Goal: Information Seeking & Learning: Learn about a topic

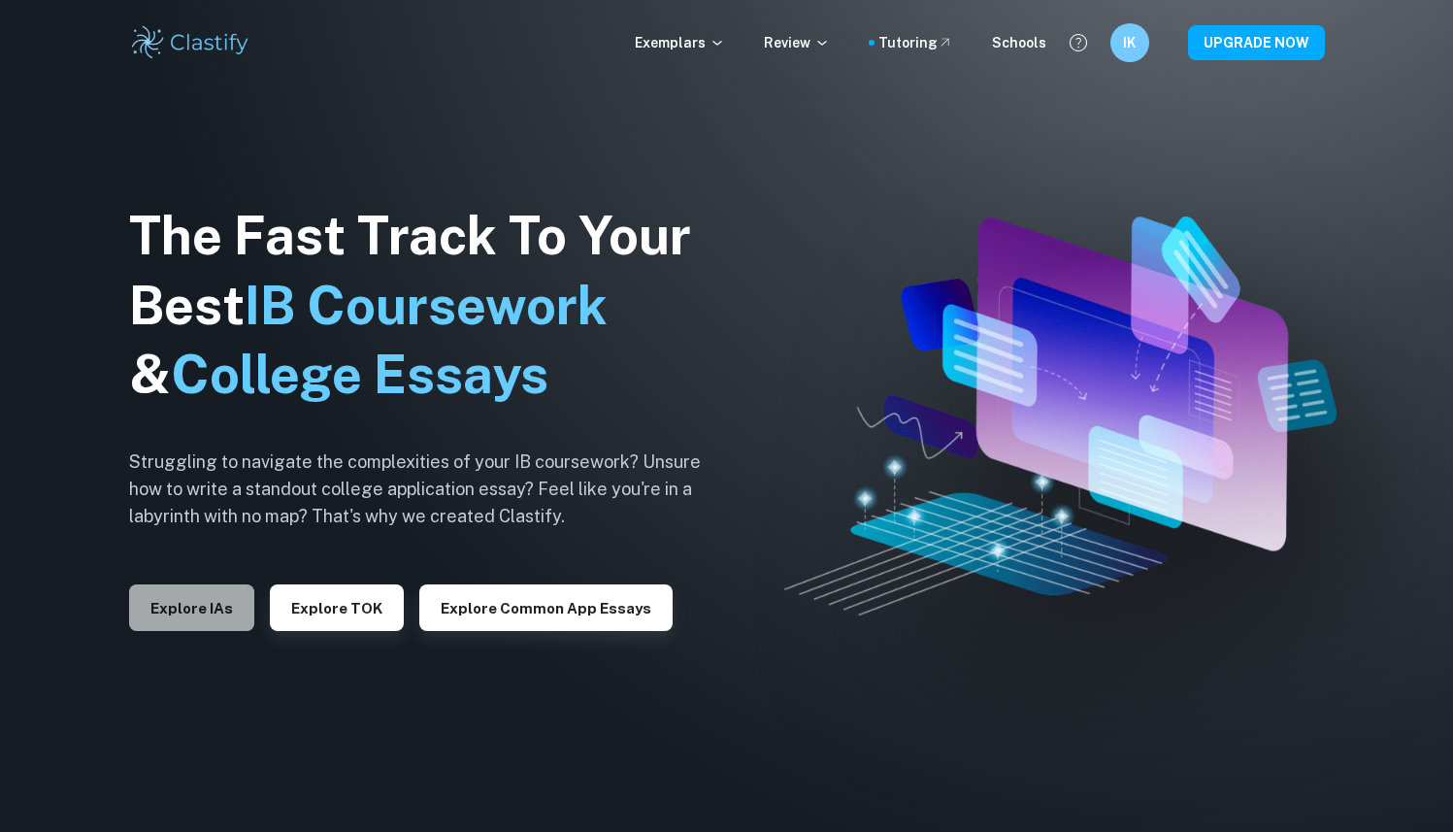
click at [199, 596] on button "Explore IAs" at bounding box center [191, 607] width 125 height 47
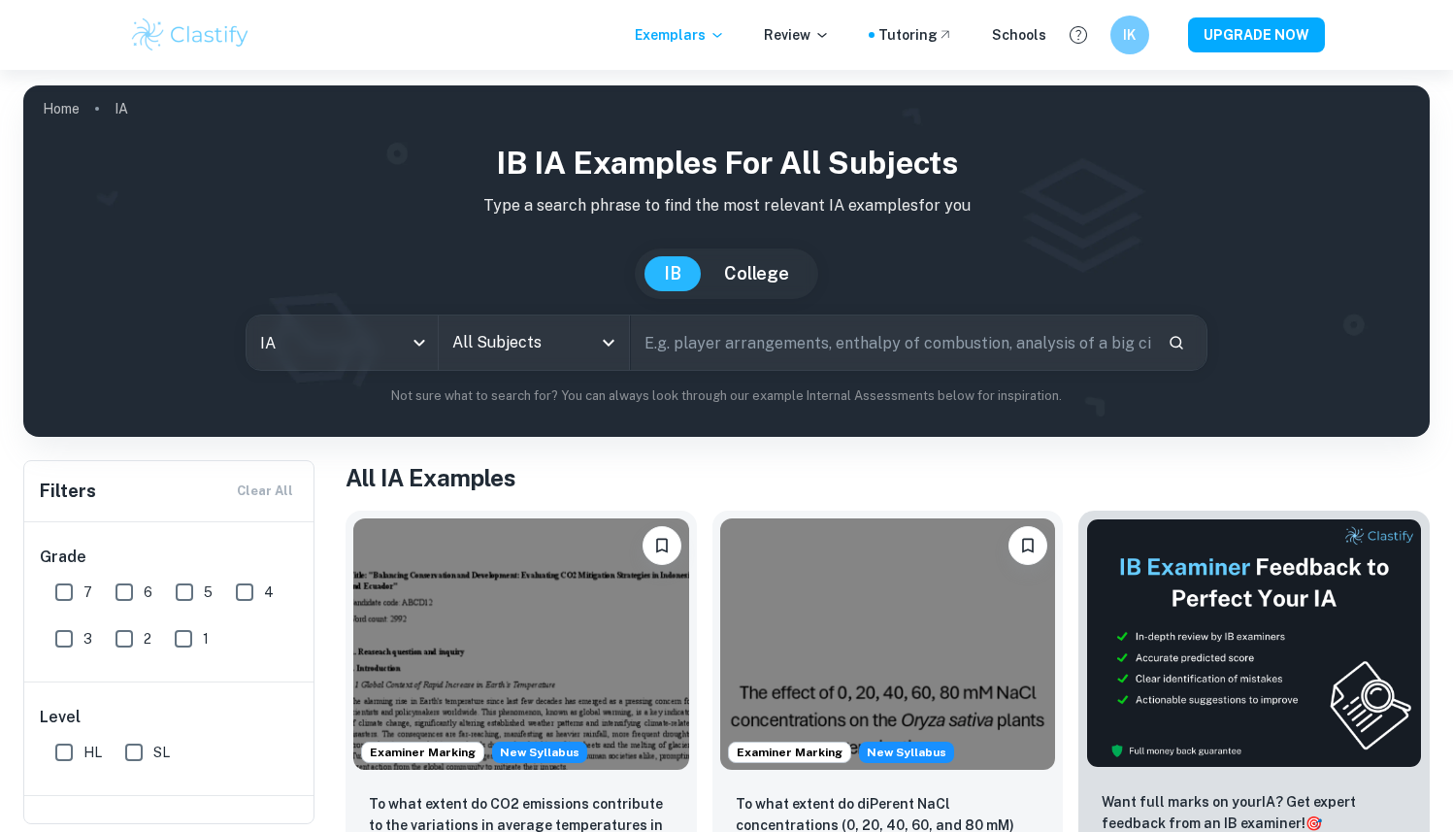
click at [518, 348] on input "All Subjects" at bounding box center [520, 342] width 145 height 37
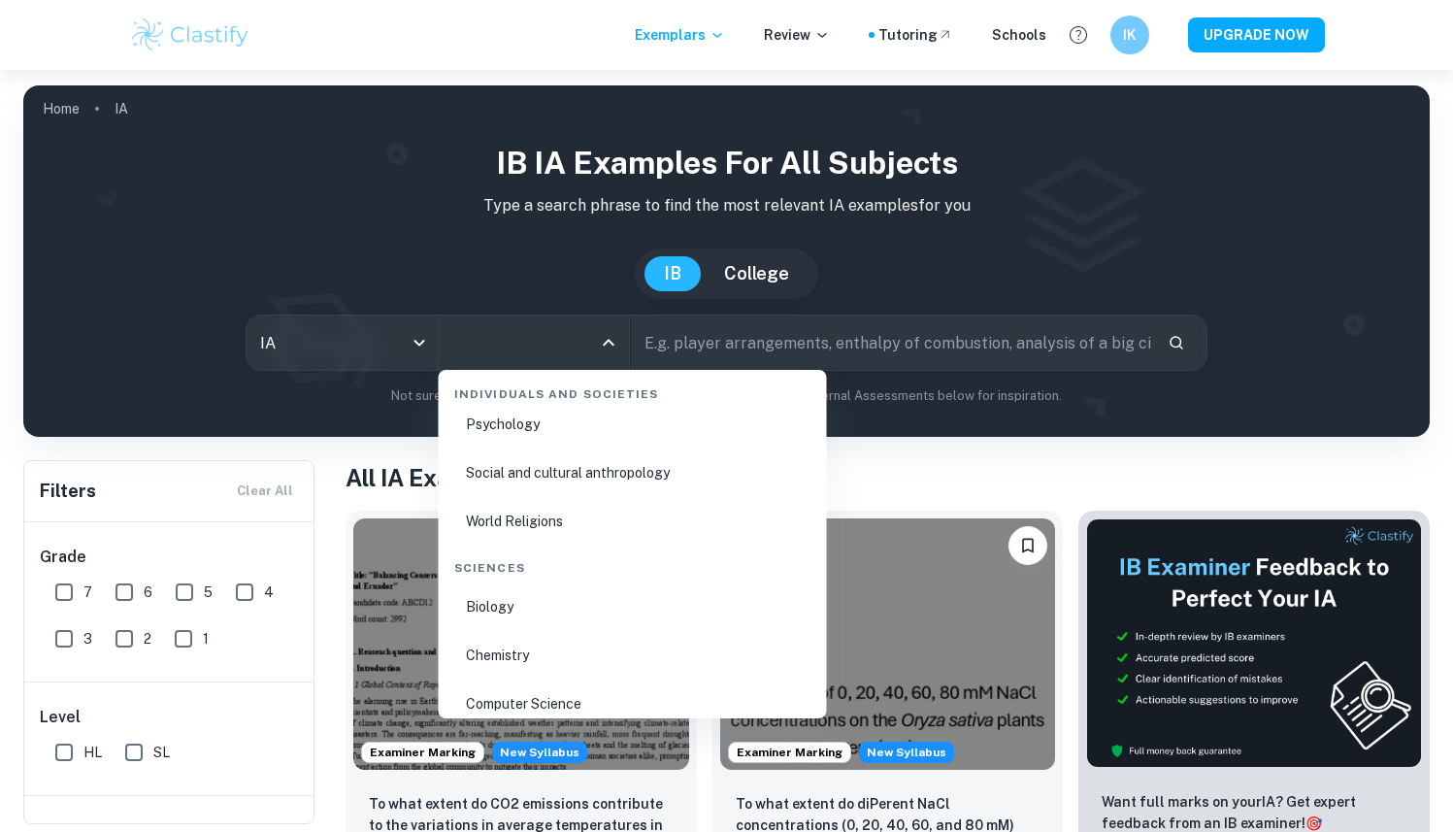
scroll to position [2968, 0]
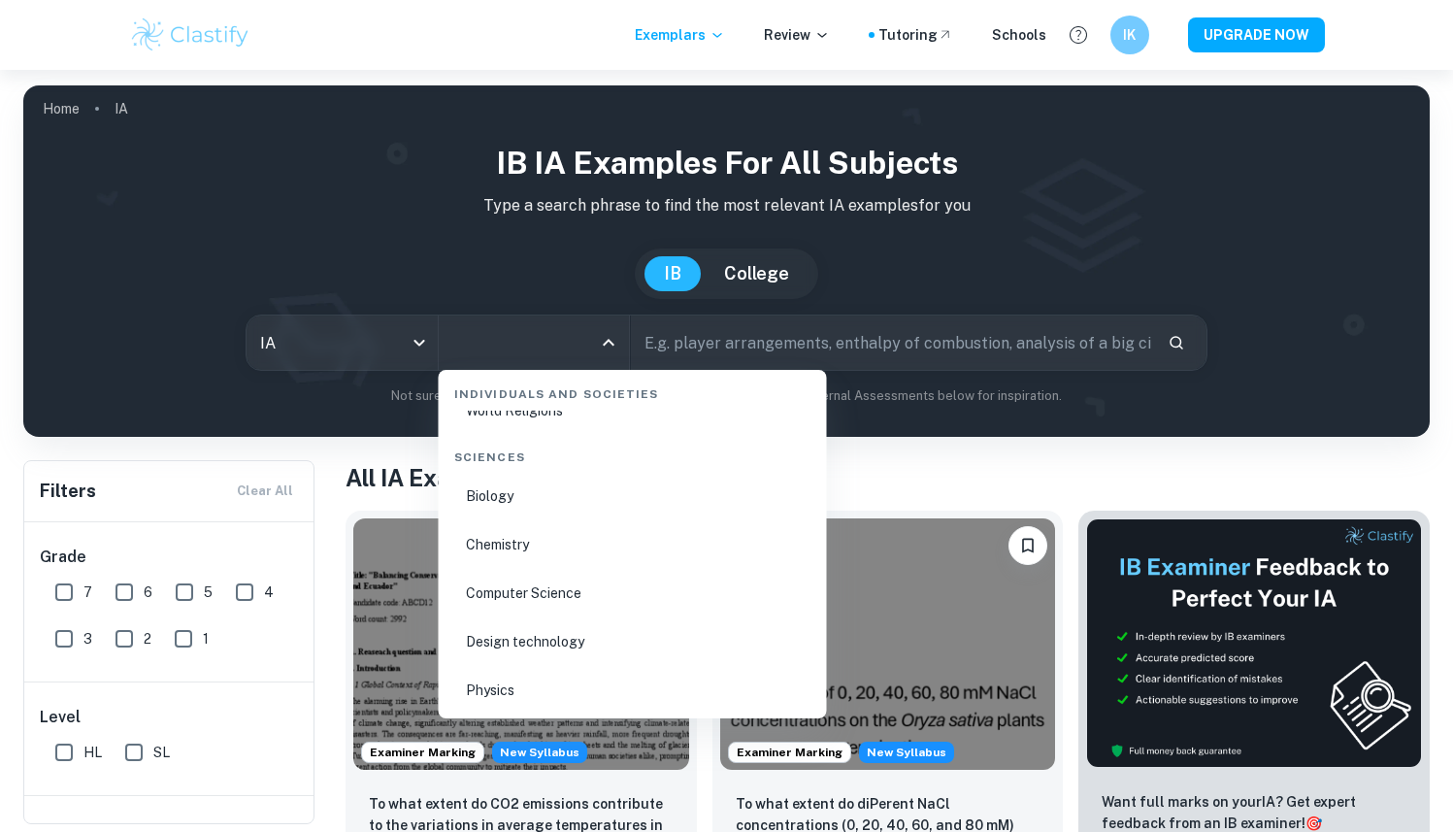
click at [500, 484] on li "Biology" at bounding box center [633, 496] width 373 height 45
type input "Biology"
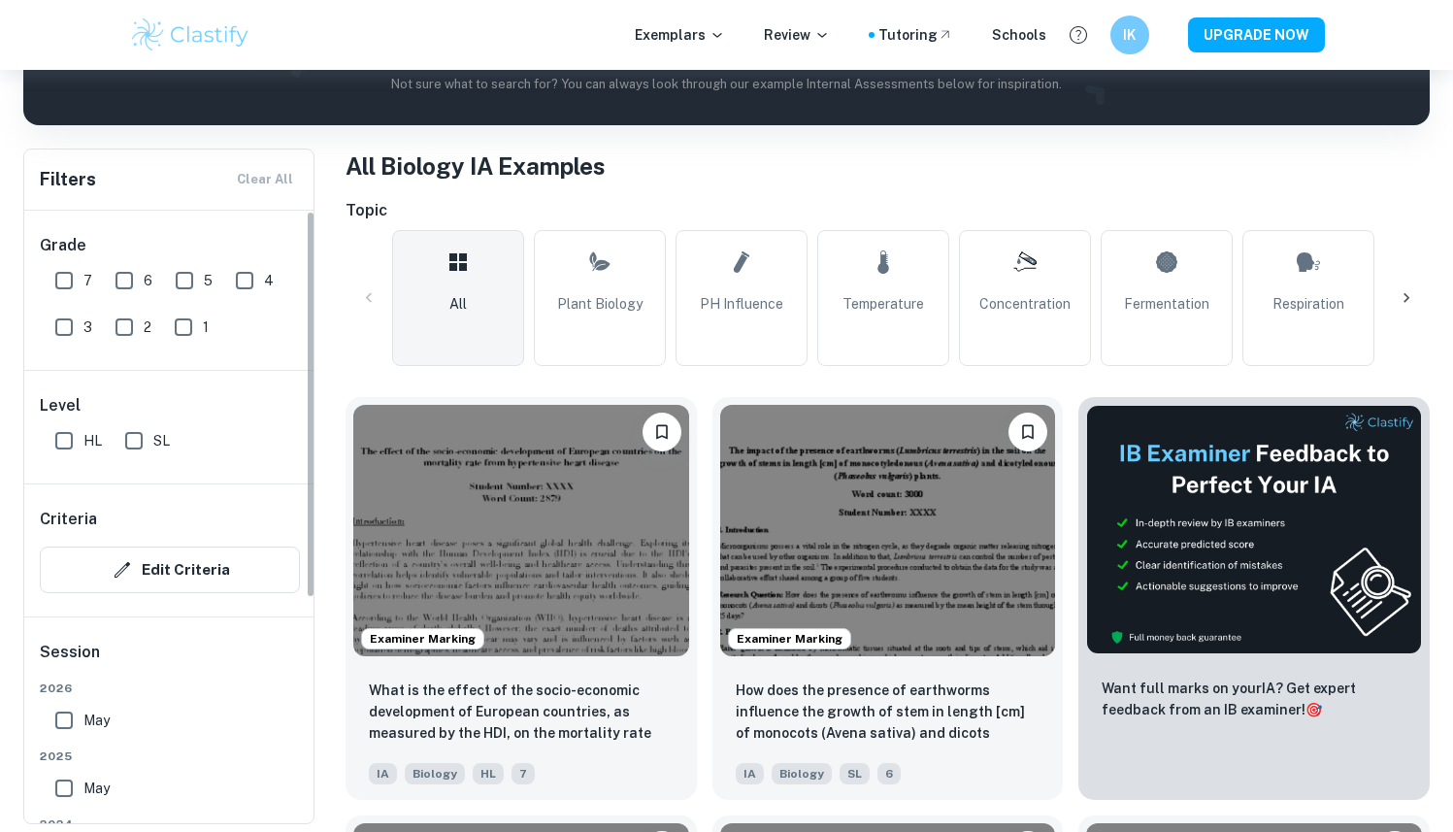
scroll to position [52, 0]
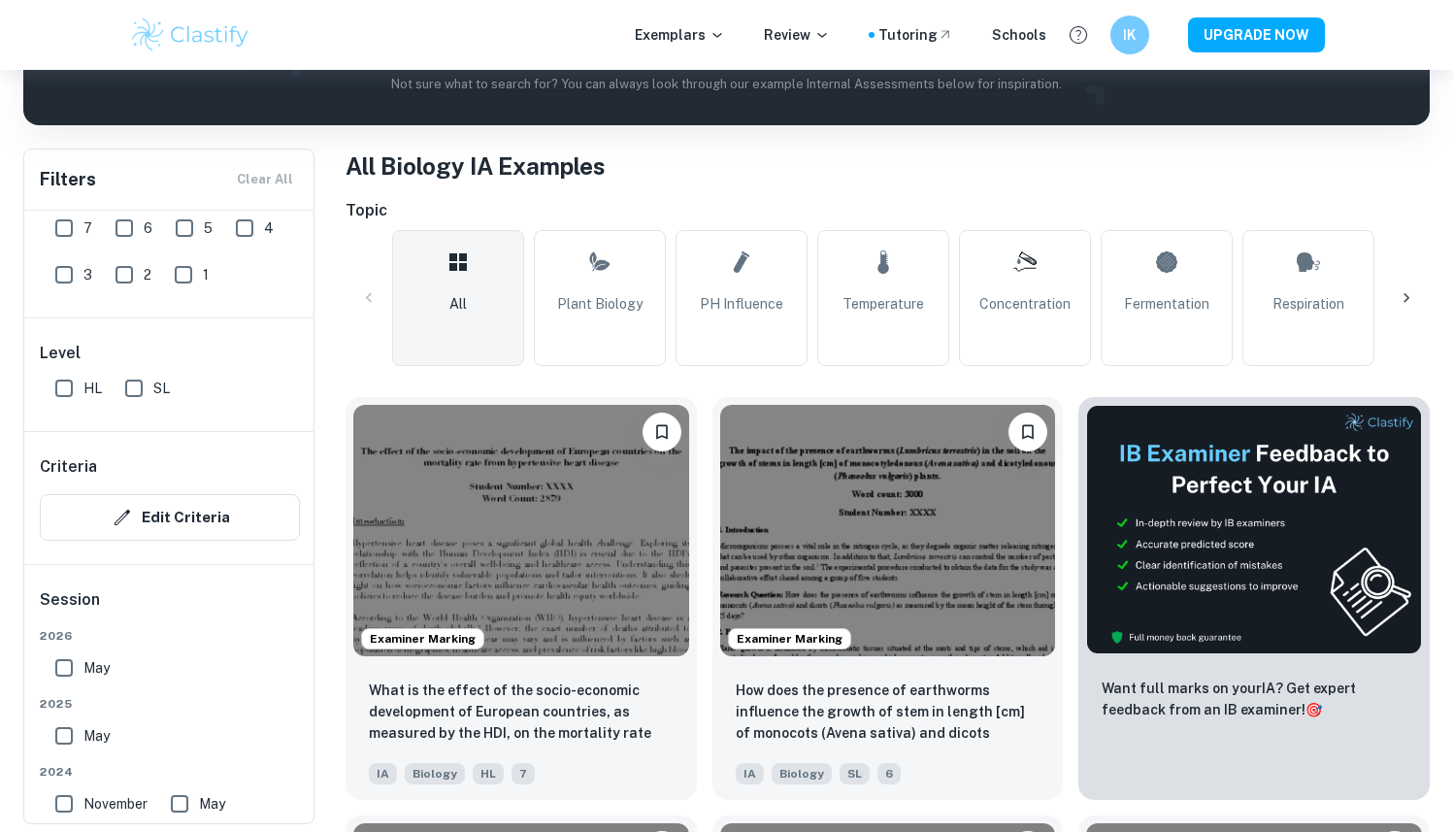
click at [82, 390] on input "HL" at bounding box center [64, 388] width 39 height 39
checkbox input "true"
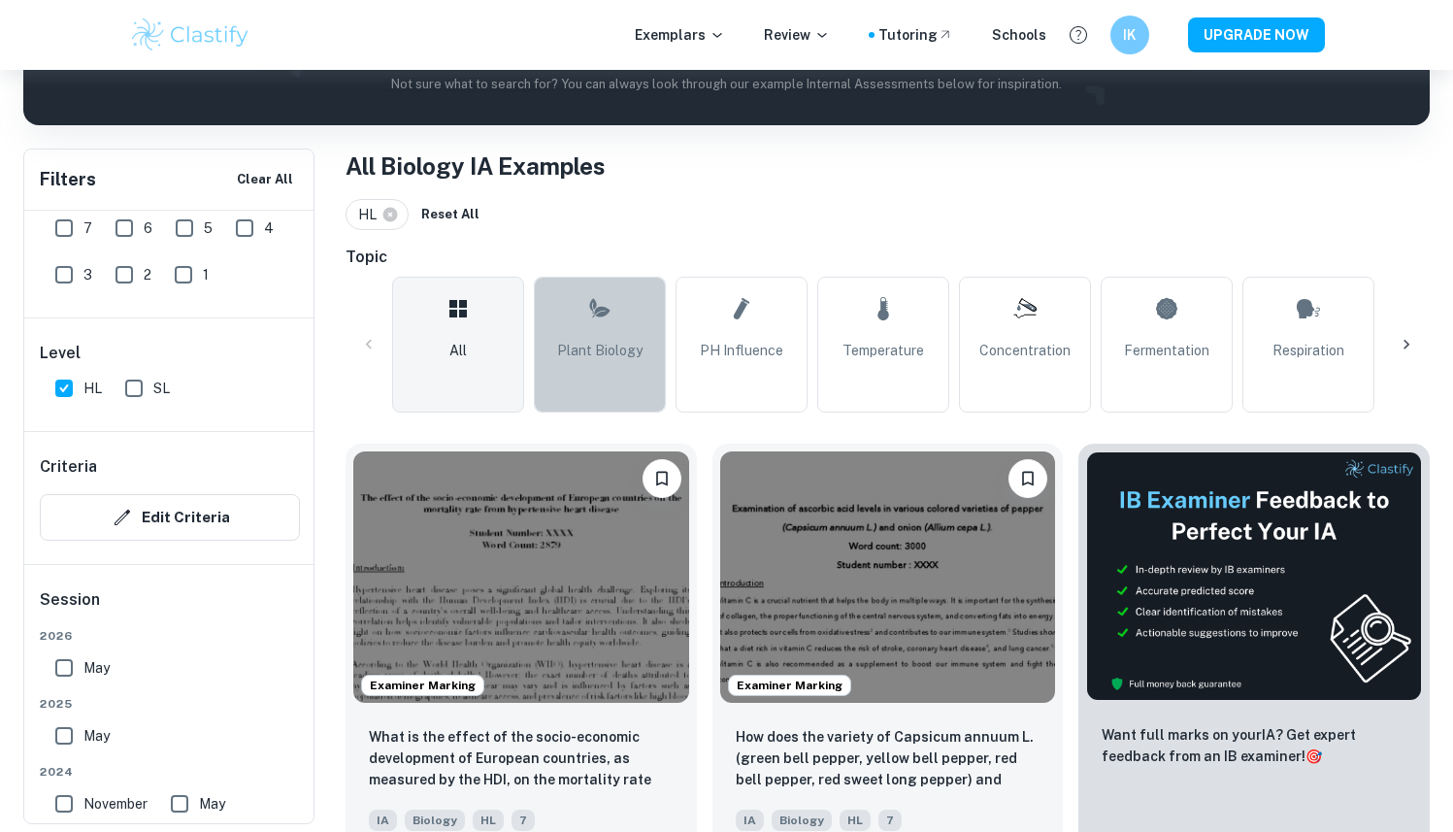
click at [613, 354] on span "Plant Biology" at bounding box center [599, 350] width 85 height 21
type input "Plant Biology"
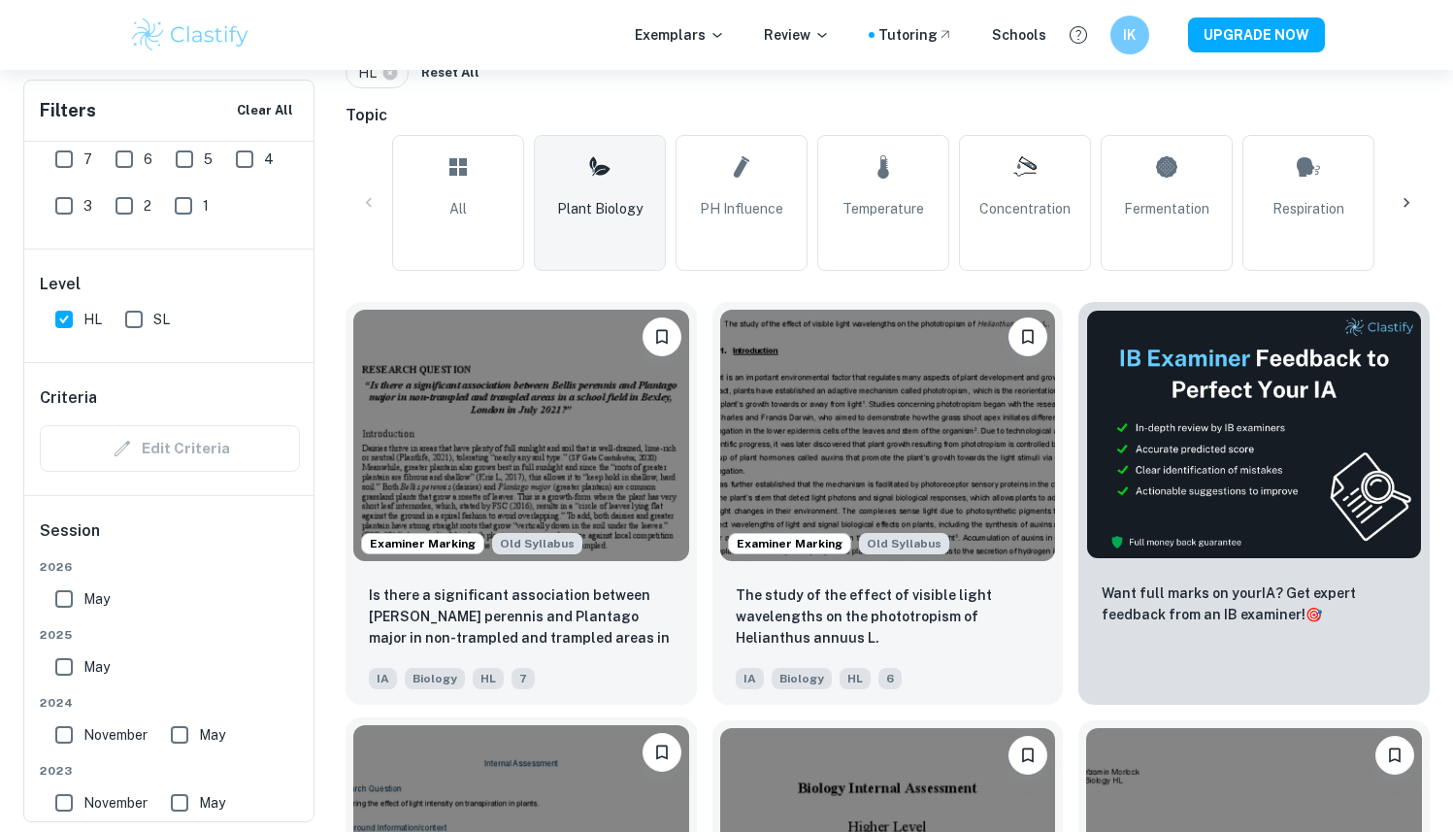
scroll to position [460, 0]
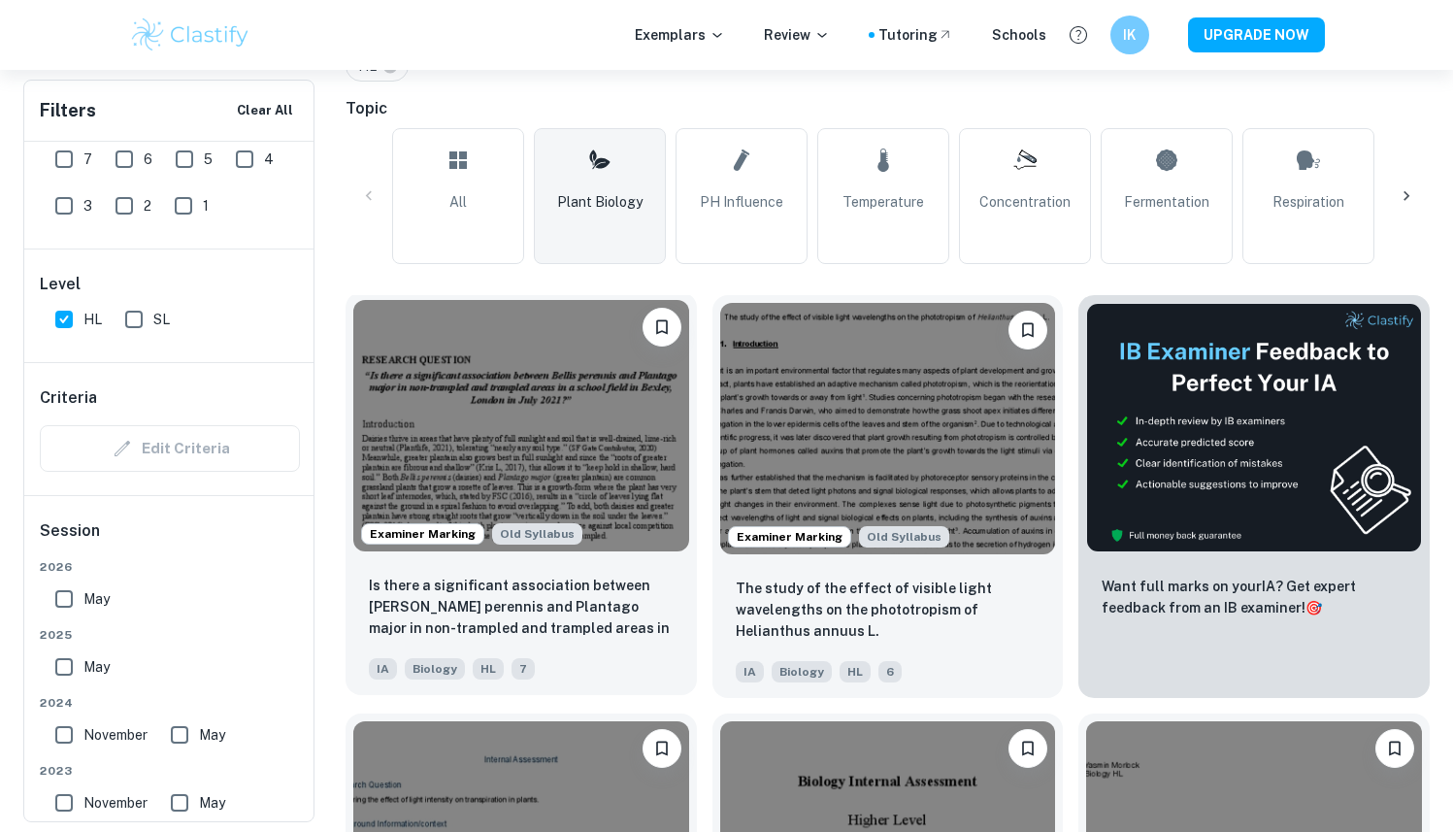
click at [596, 441] on img at bounding box center [521, 425] width 336 height 251
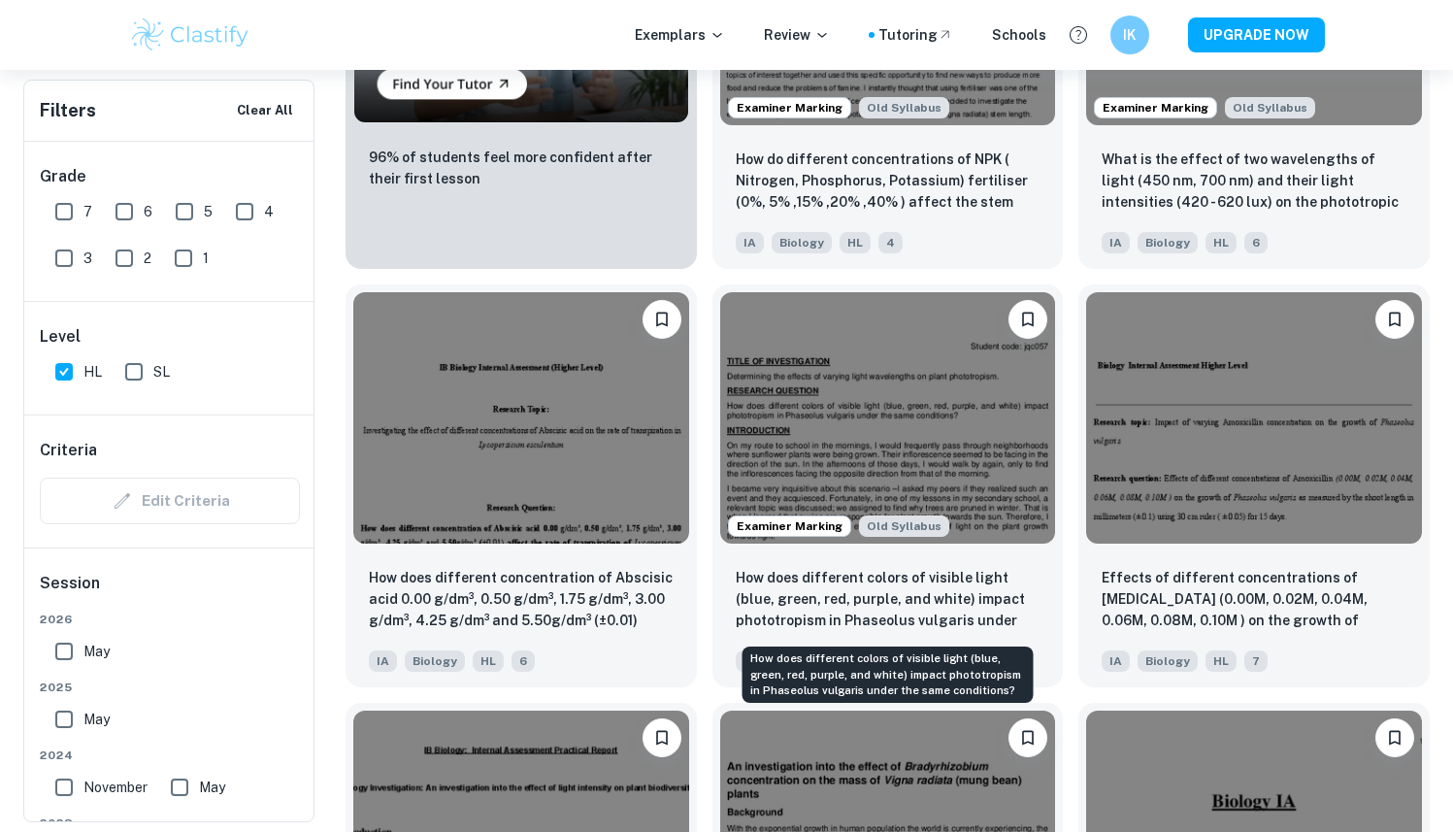
scroll to position [1735, 0]
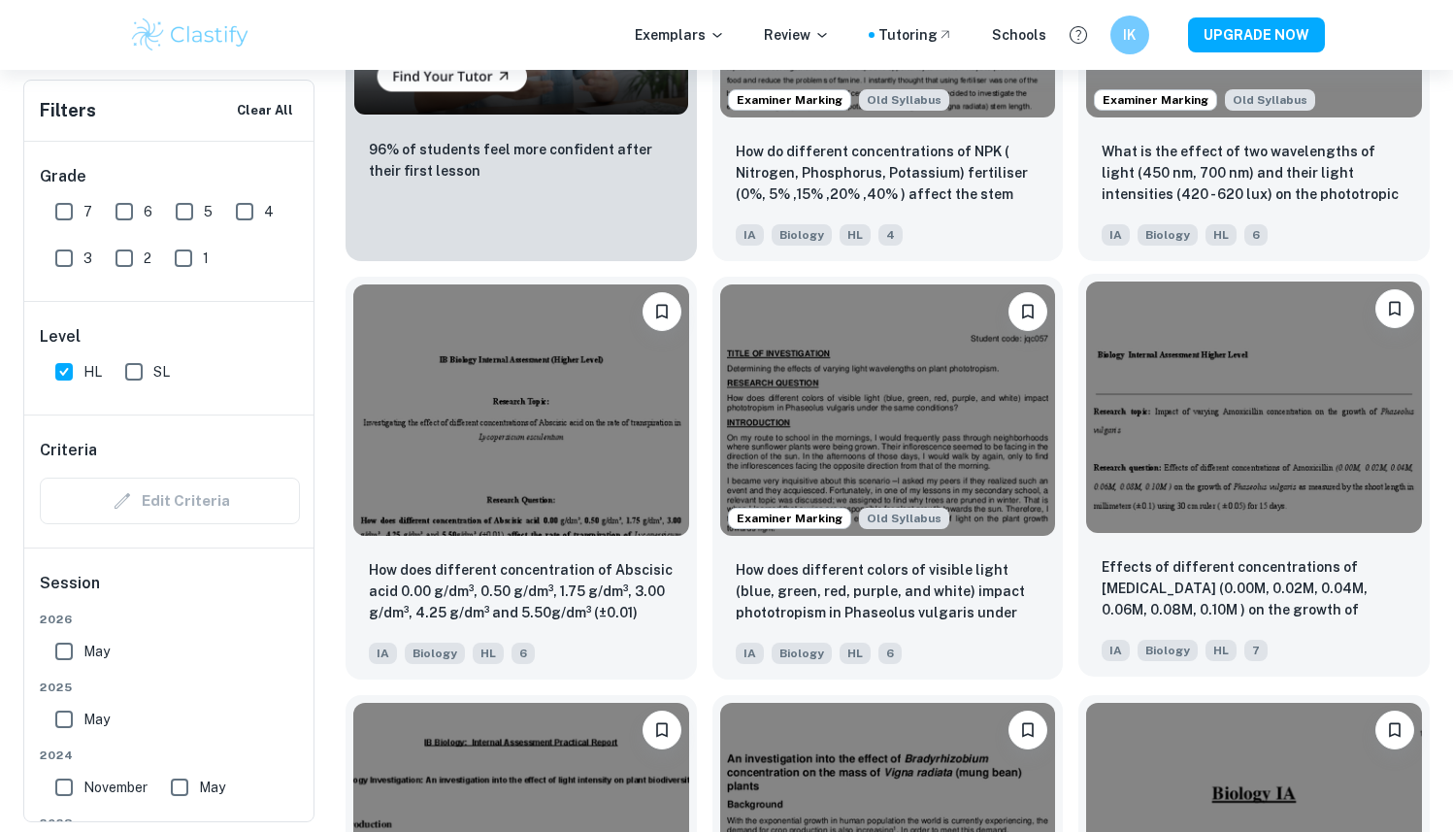
click at [1371, 395] on img at bounding box center [1254, 407] width 336 height 251
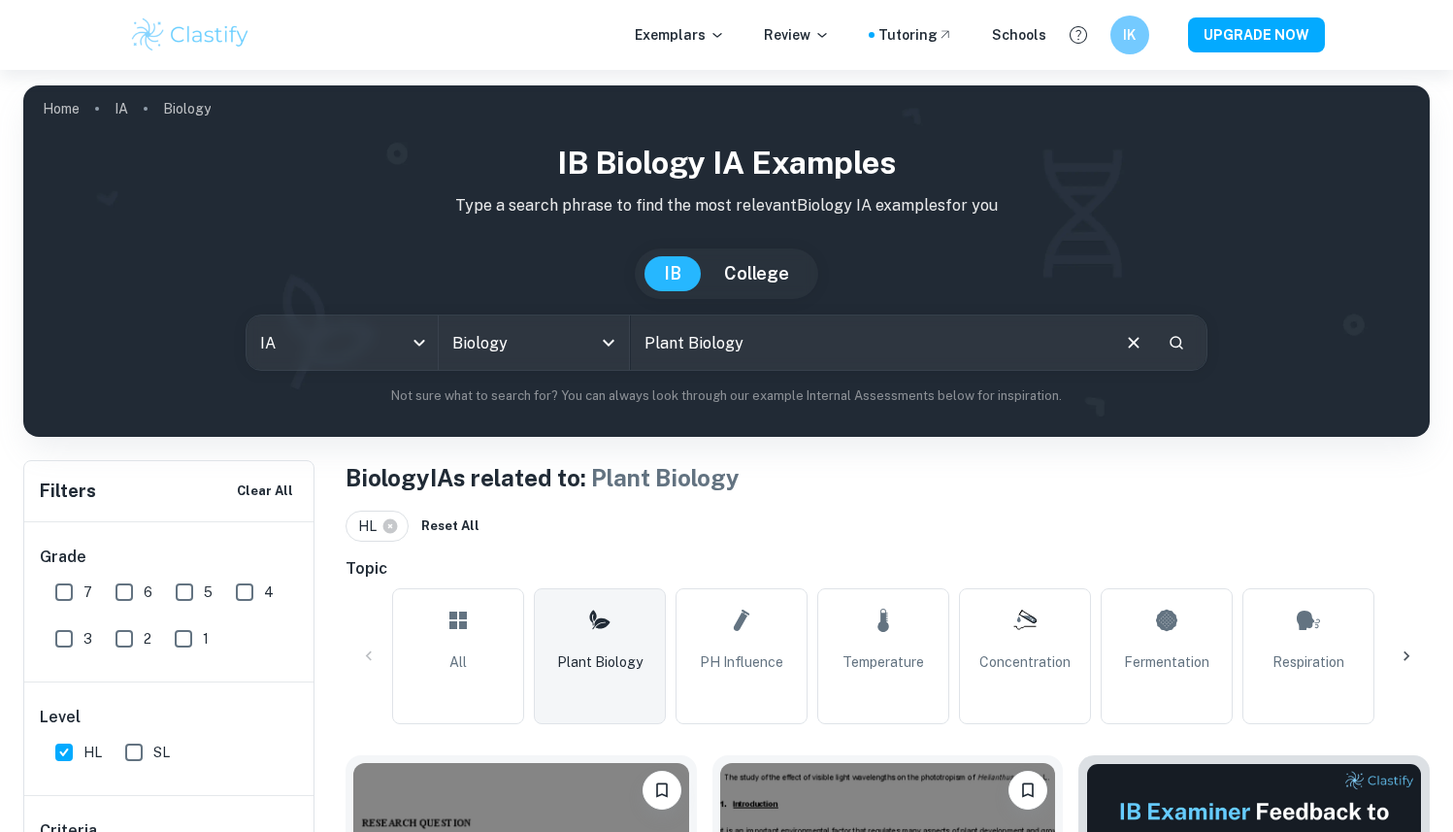
scroll to position [110, 0]
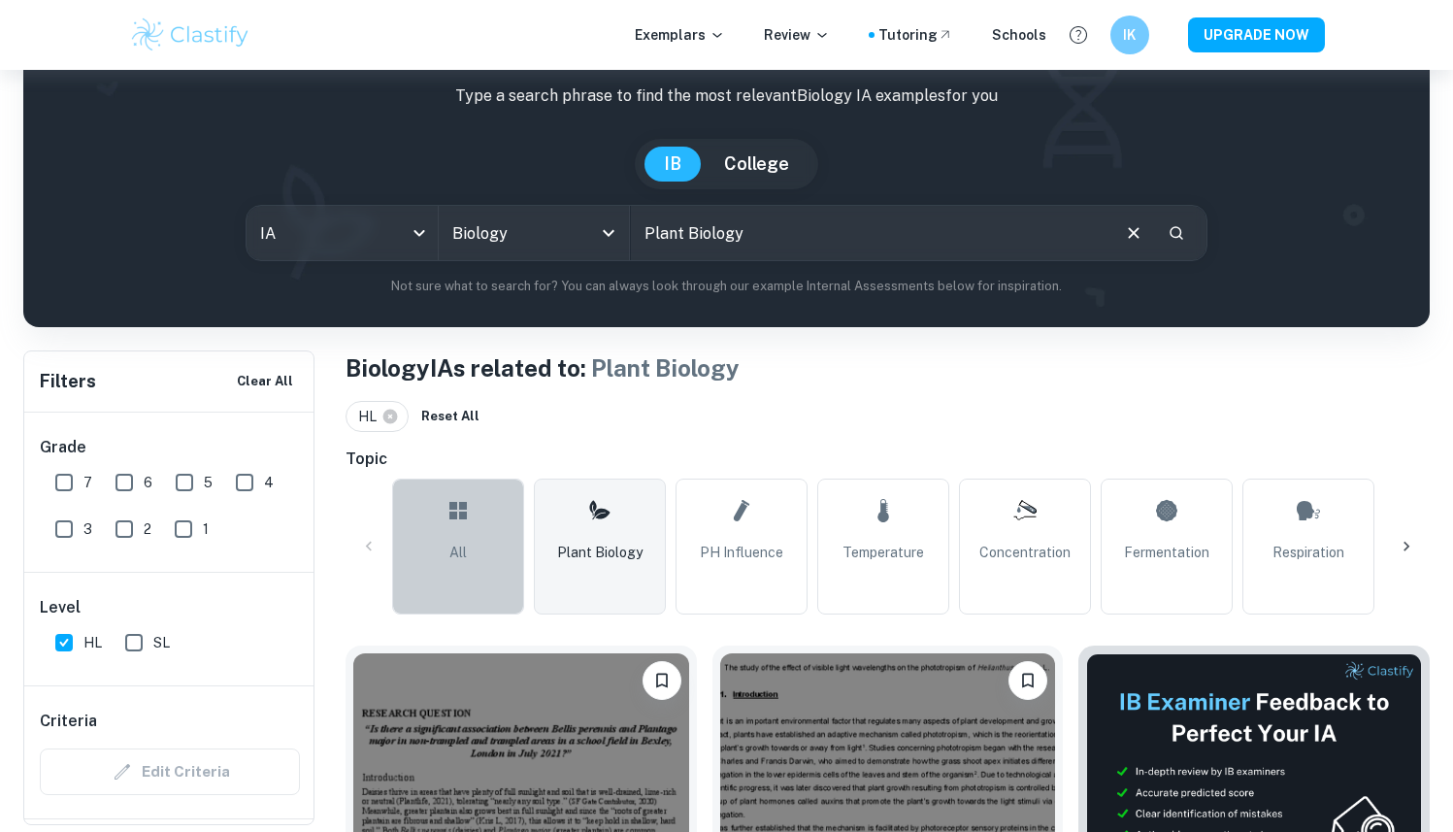
click at [453, 534] on link "All" at bounding box center [458, 547] width 132 height 136
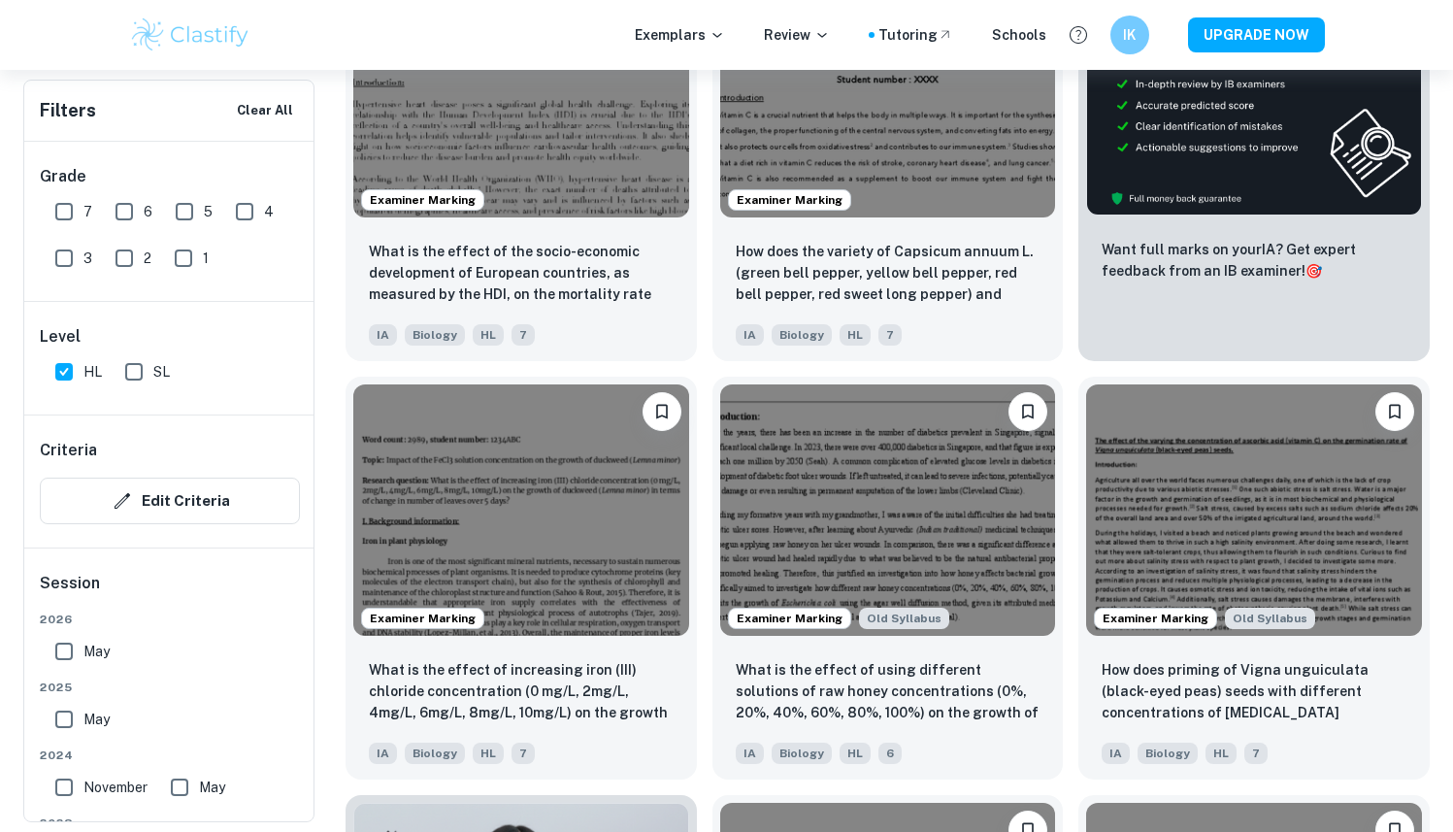
scroll to position [560, 0]
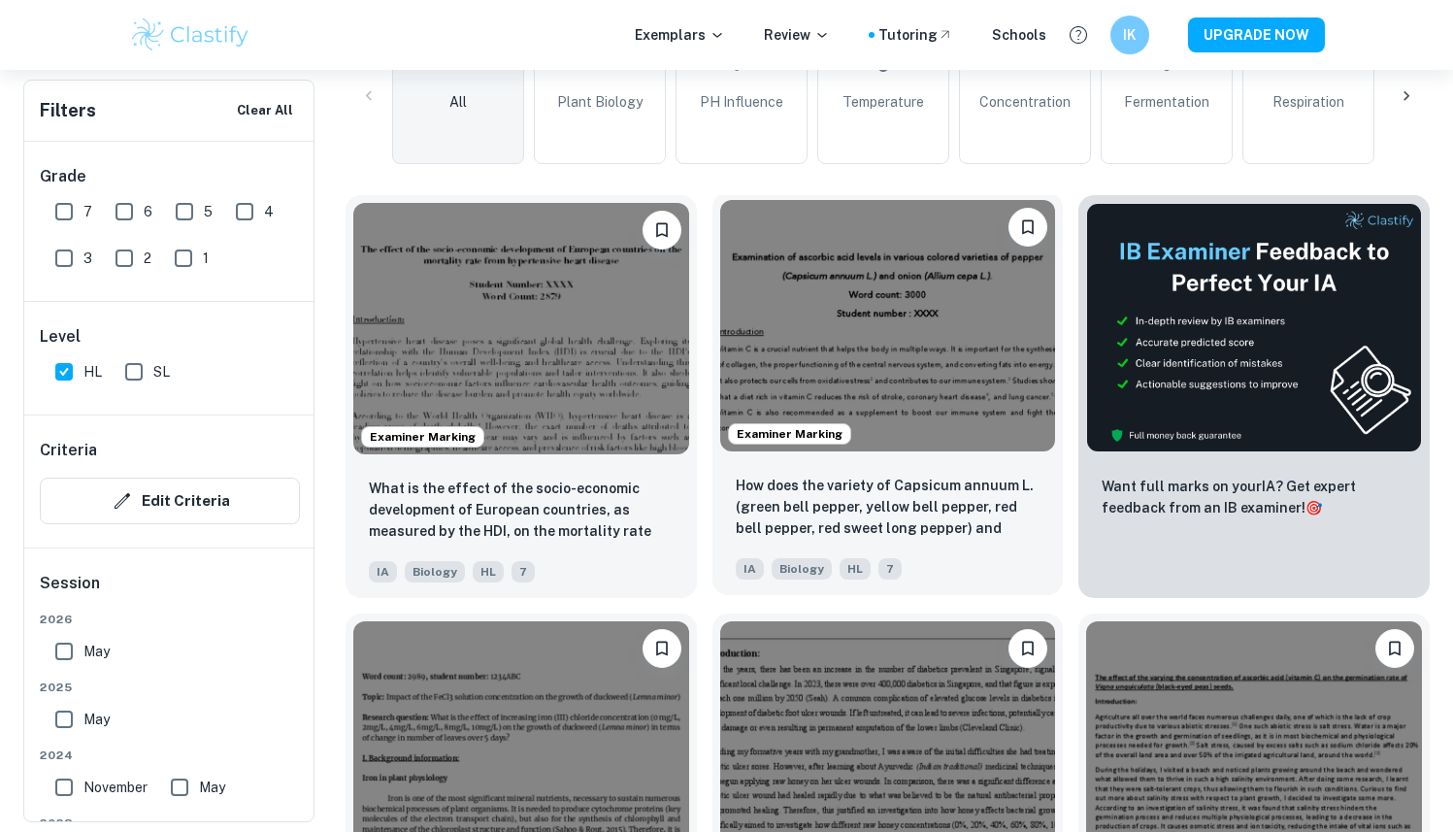
click at [1000, 365] on img at bounding box center [888, 325] width 336 height 251
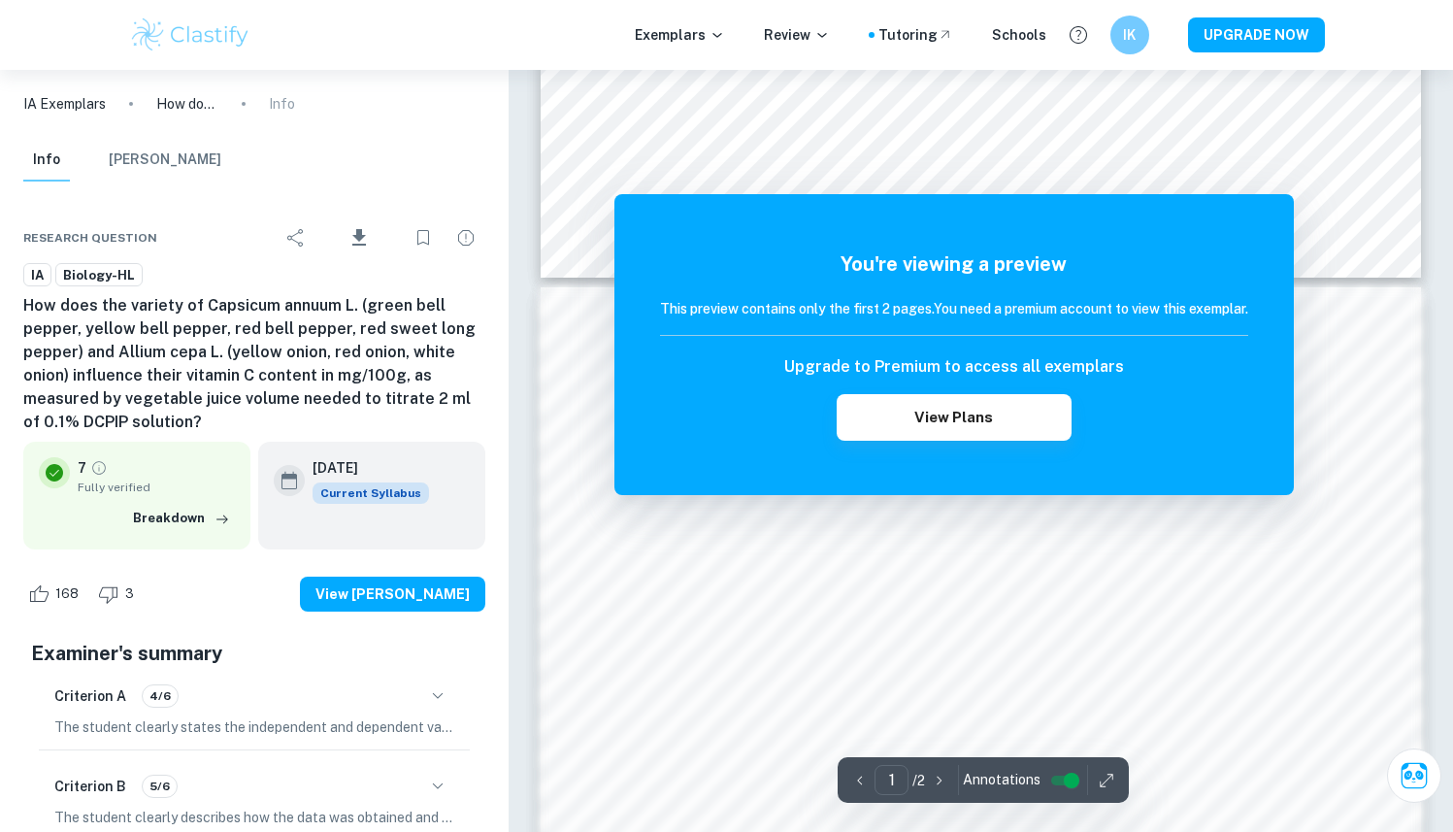
scroll to position [1171, 0]
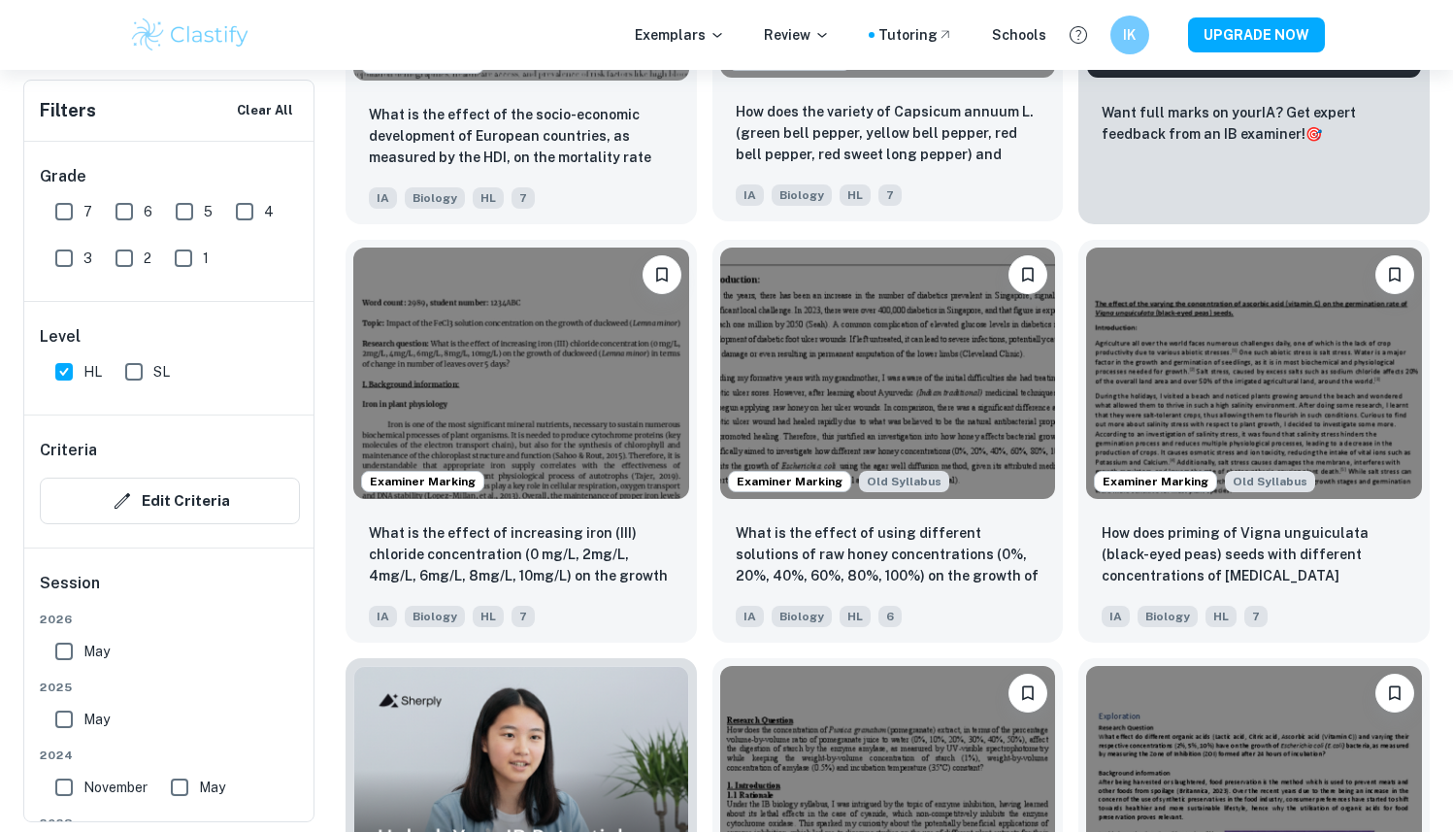
scroll to position [928, 0]
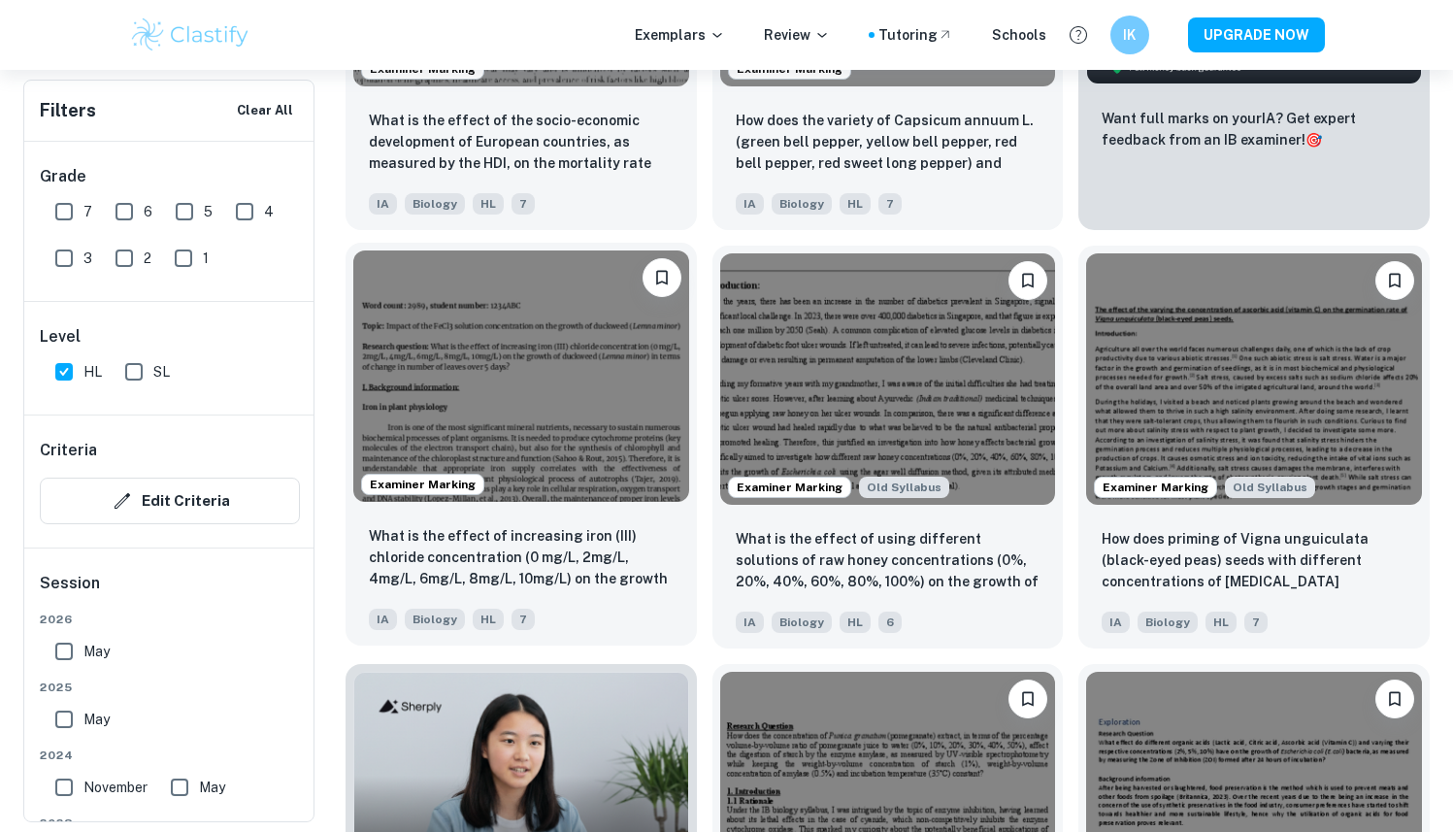
click at [591, 522] on div "What is the effect of increasing [MEDICAL_DATA]) chloride concentration (0 mg/L…" at bounding box center [521, 578] width 351 height 136
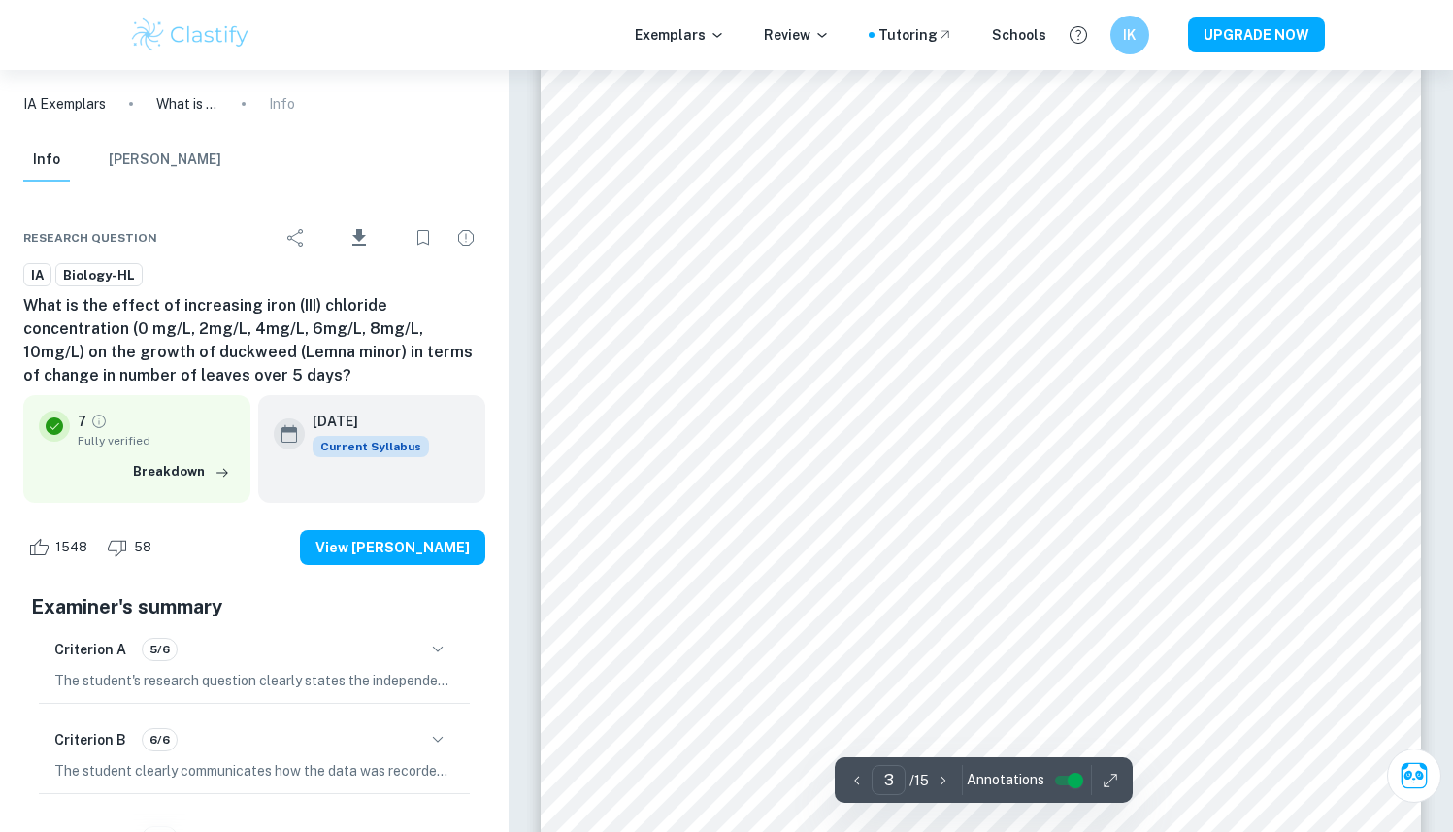
scroll to position [2844, 0]
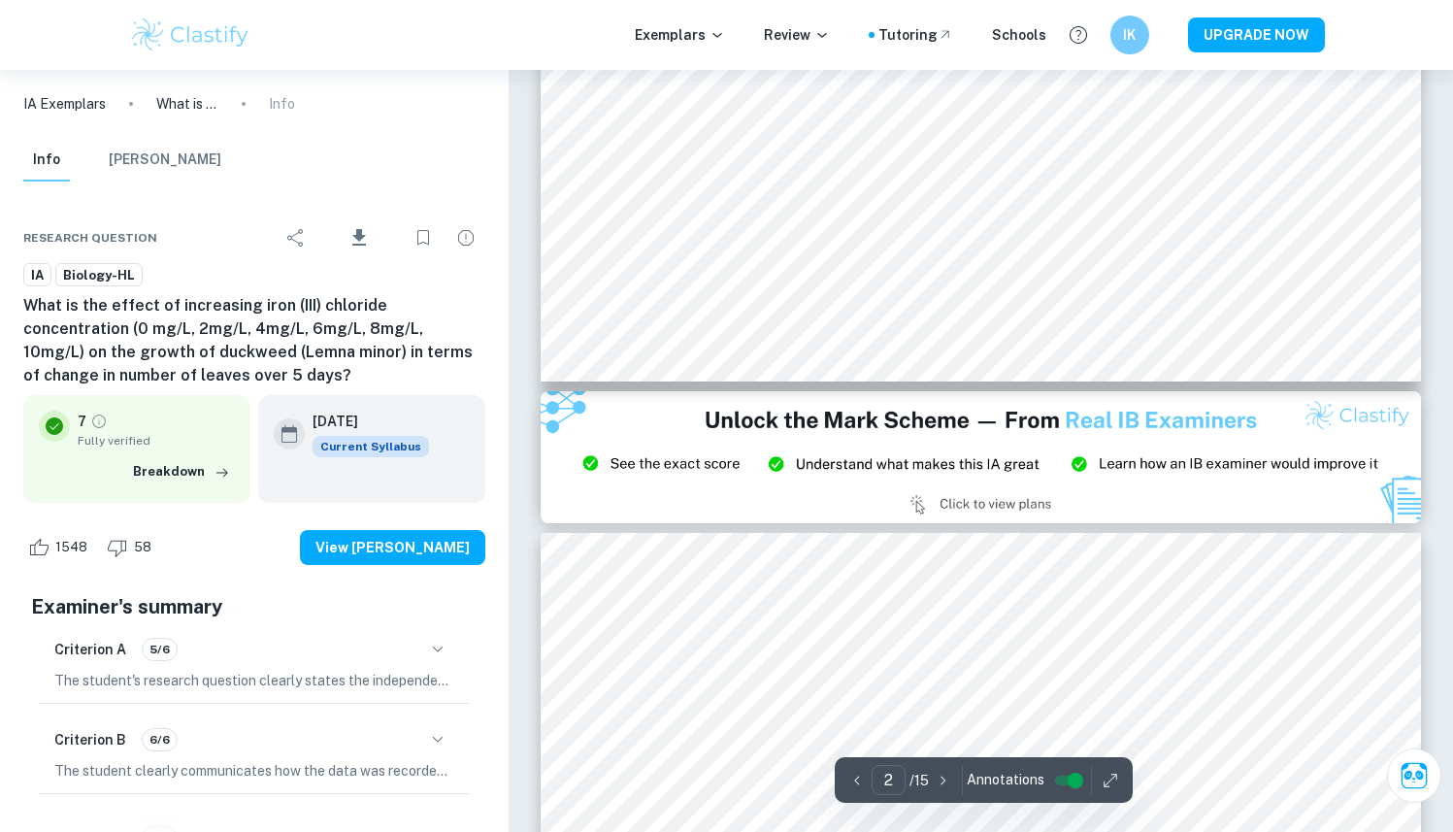
type input "3"
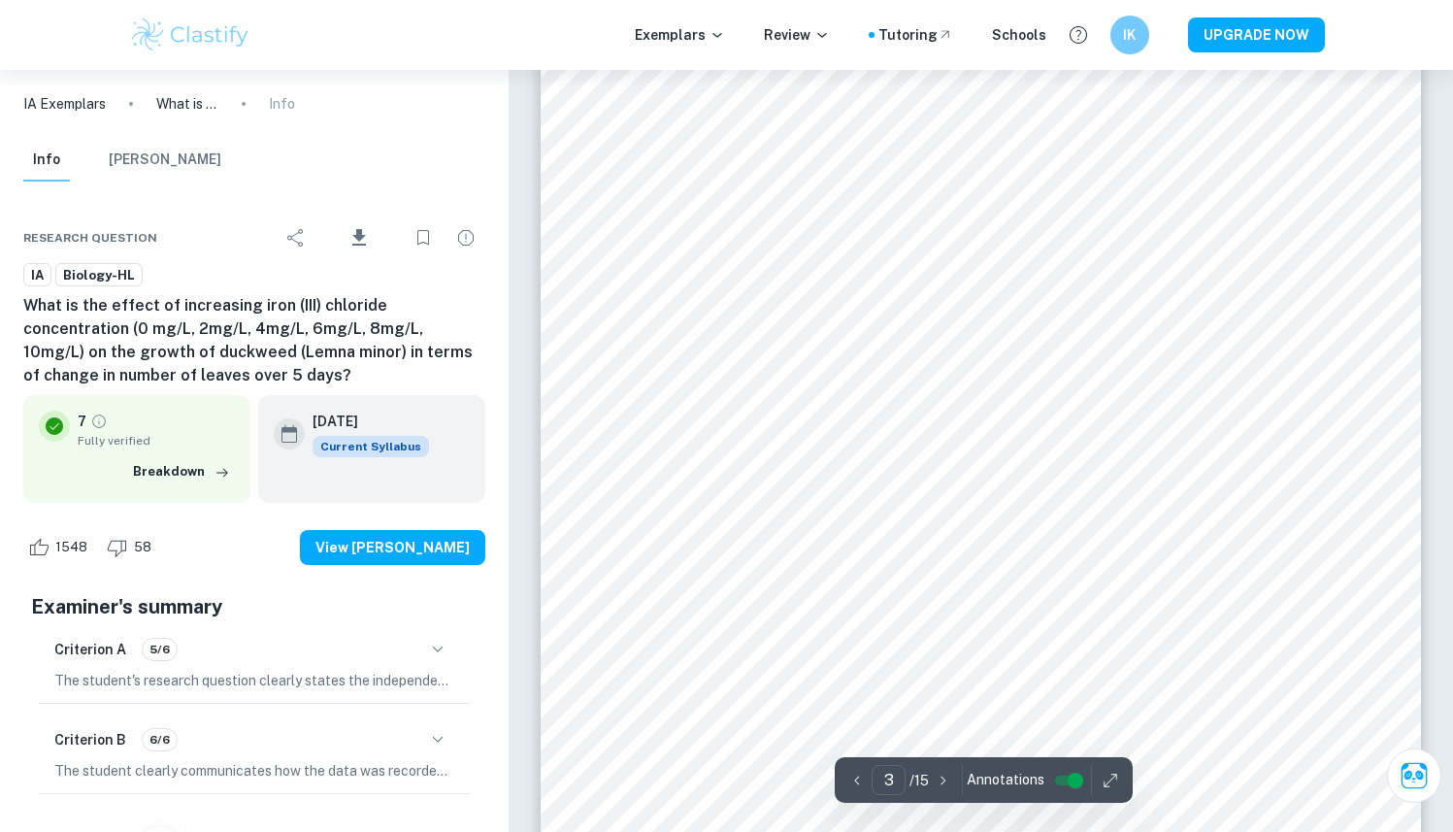
scroll to position [2990, 0]
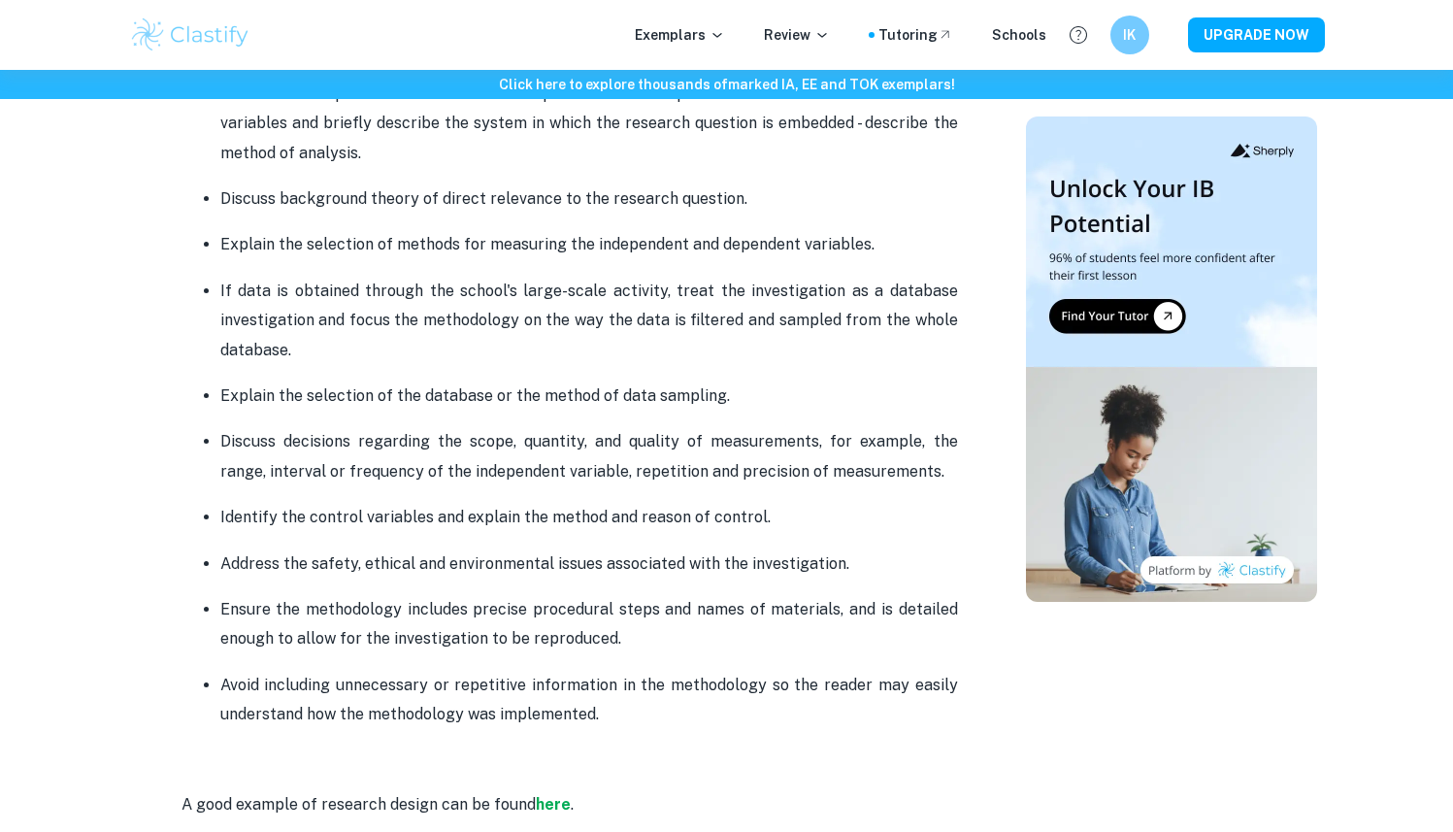
scroll to position [1505, 0]
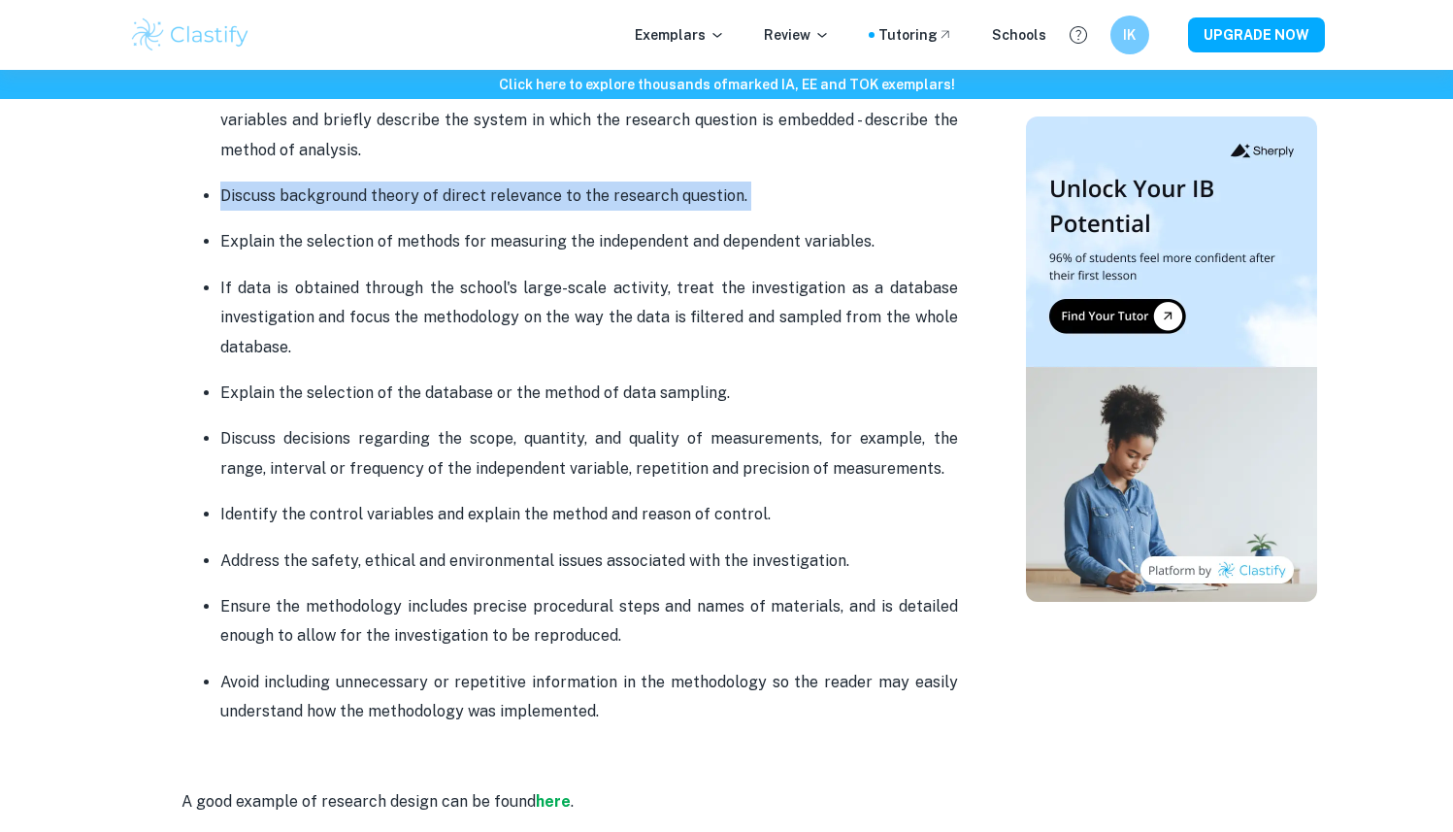
drag, startPoint x: 214, startPoint y: 199, endPoint x: 856, endPoint y: 221, distance: 643.1
click at [856, 221] on ul "The research question must state the dependent and independent variables or two…" at bounding box center [570, 401] width 777 height 651
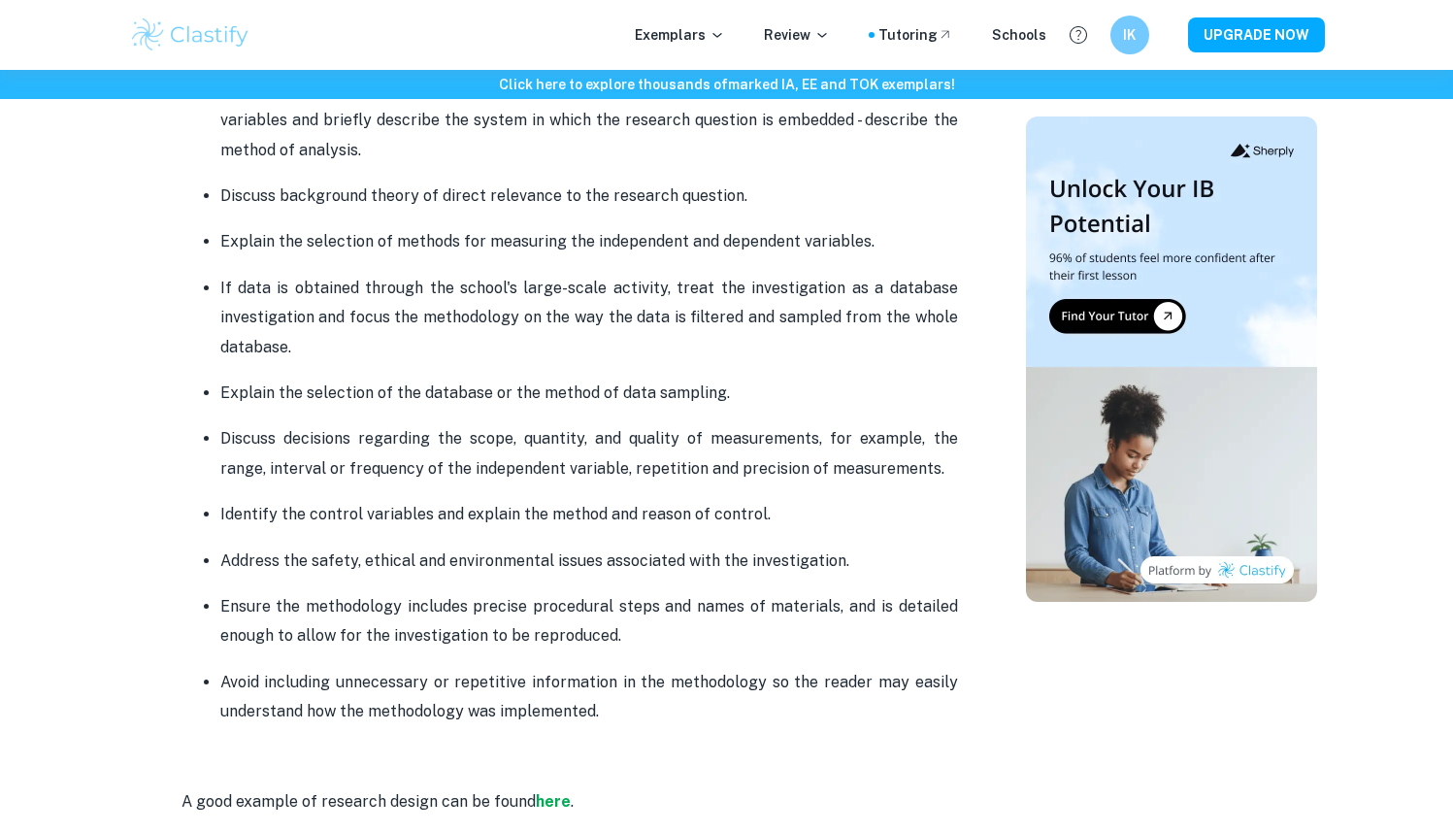
click at [477, 196] on p "Discuss background theory of direct relevance to the research question." at bounding box center [589, 196] width 738 height 29
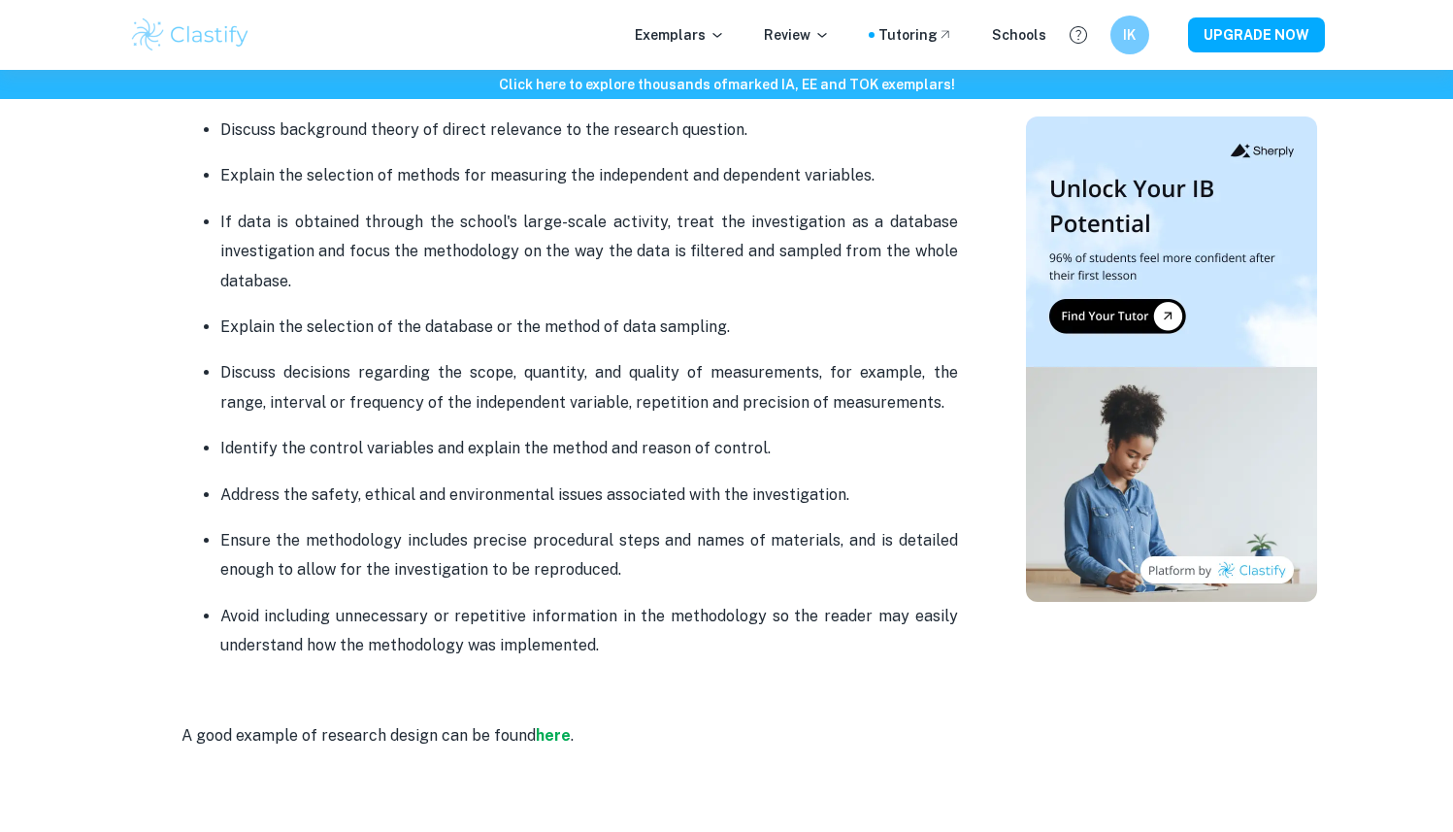
drag, startPoint x: 805, startPoint y: 328, endPoint x: 183, endPoint y: 231, distance: 629.9
click at [183, 230] on ul "The research question must state the dependent and independent variables or two…" at bounding box center [570, 335] width 777 height 651
click at [853, 283] on p "If data is obtained through the school's large-scale activity, treat the invest…" at bounding box center [589, 252] width 738 height 88
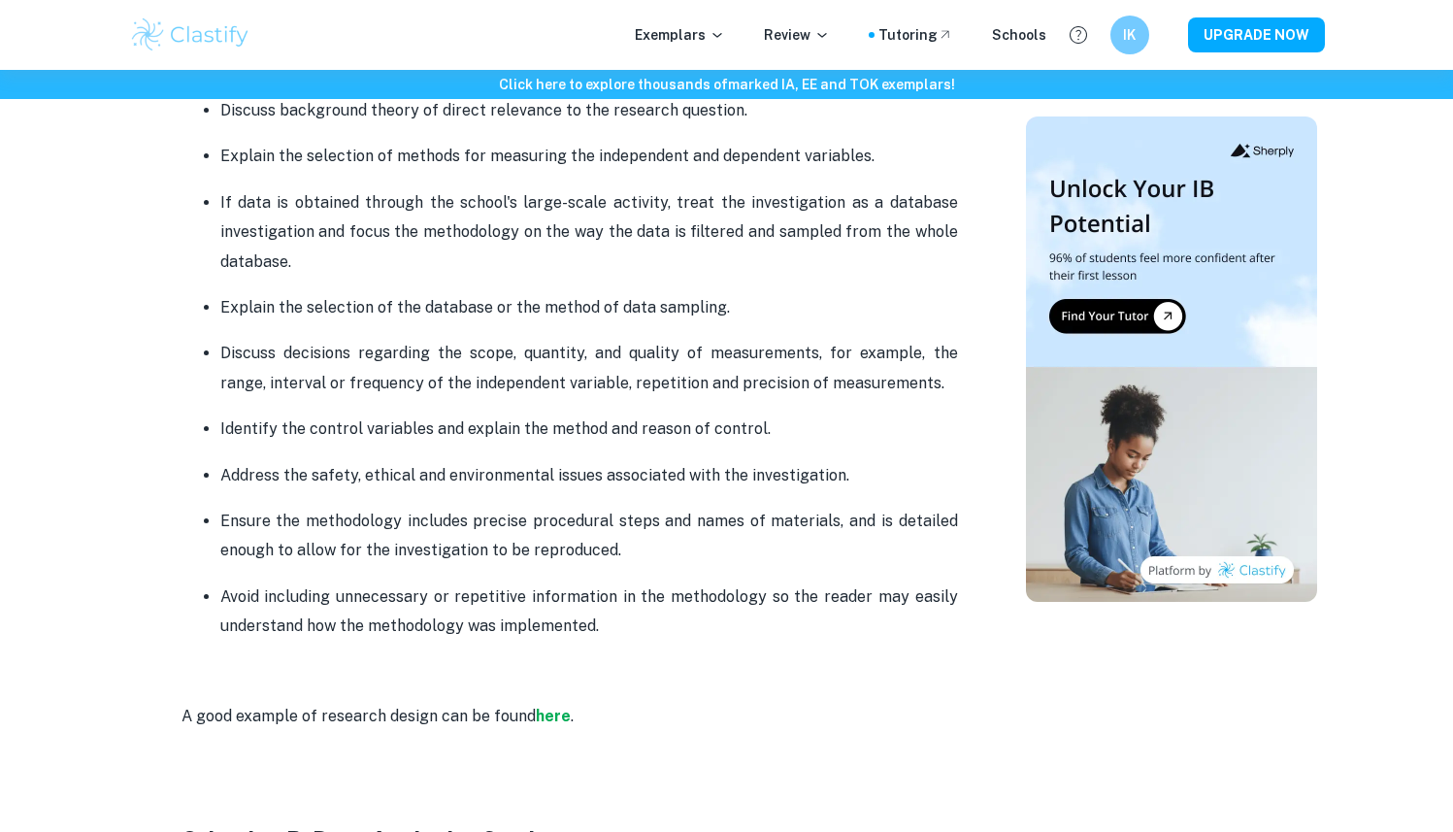
scroll to position [1594, 0]
